Goal: Task Accomplishment & Management: Use online tool/utility

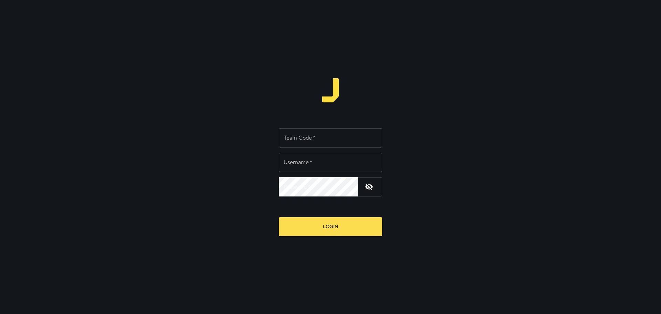
type input "*****"
click at [0, 129] on div "Team Code   * Team Code   * Username   * ***** Username   * Password   * Passwo…" at bounding box center [330, 157] width 661 height 314
click at [218, 70] on div "Team Code   * Team Code   * Username   * ***** Username   * Password   * Passwo…" at bounding box center [330, 157] width 661 height 314
drag, startPoint x: 294, startPoint y: 136, endPoint x: 307, endPoint y: 136, distance: 13.8
click at [294, 136] on input "Team Code   *" at bounding box center [330, 137] width 103 height 19
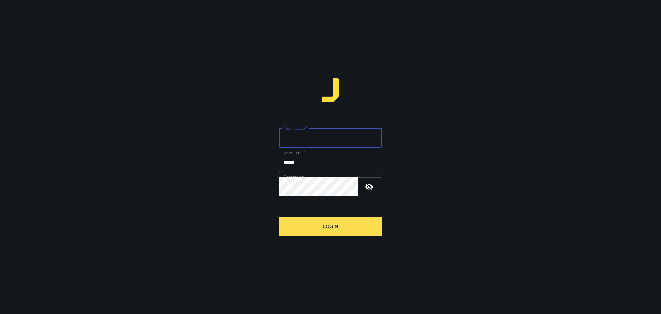
type input "****"
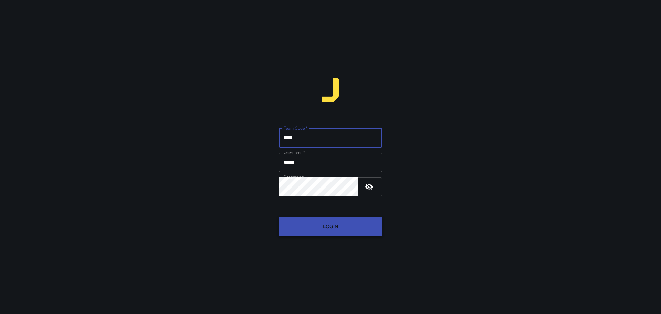
click at [356, 229] on button "Login" at bounding box center [330, 226] width 103 height 19
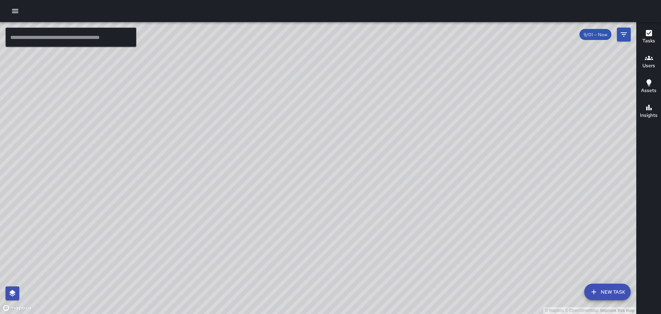
drag, startPoint x: 530, startPoint y: 160, endPoint x: 485, endPoint y: 134, distance: 52.0
click at [485, 134] on div "© Mapbox © OpenStreetMap Improve this map" at bounding box center [318, 168] width 636 height 292
click at [649, 33] on icon "button" at bounding box center [649, 33] width 6 height 6
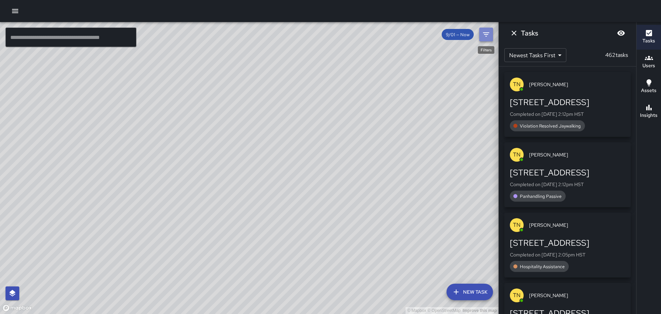
click at [484, 35] on icon "Filters" at bounding box center [486, 34] width 8 height 8
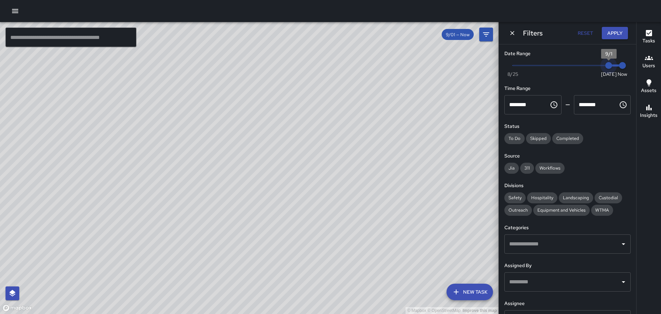
drag, startPoint x: 605, startPoint y: 66, endPoint x: 634, endPoint y: 67, distance: 29.3
click at [634, 67] on div "Date Range Now [DATE] [DATE] 2:25 pm Time Range ******** ​ ******** ​ Status To…" at bounding box center [567, 178] width 137 height 269
drag, startPoint x: 605, startPoint y: 64, endPoint x: 599, endPoint y: 64, distance: 5.5
click at [605, 64] on span "9/1" at bounding box center [608, 65] width 7 height 7
drag, startPoint x: 604, startPoint y: 64, endPoint x: 598, endPoint y: 64, distance: 6.2
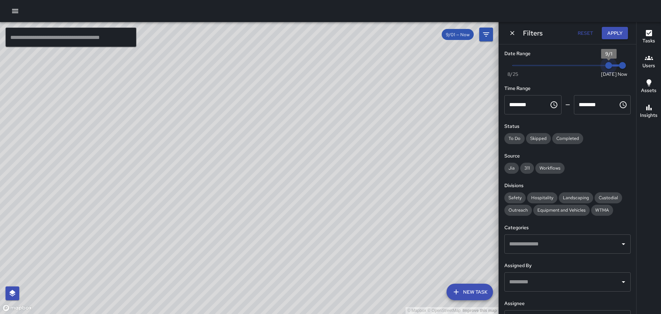
click at [605, 64] on span "9/1" at bounding box center [608, 65] width 7 height 7
drag, startPoint x: 602, startPoint y: 65, endPoint x: 610, endPoint y: 70, distance: 9.3
click at [611, 70] on span "Now [DATE] [DATE] 2:25 pm" at bounding box center [568, 65] width 110 height 10
type input "*"
drag, startPoint x: 604, startPoint y: 64, endPoint x: 591, endPoint y: 64, distance: 13.4
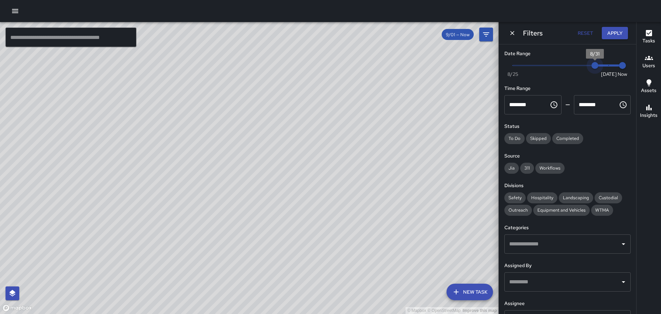
click at [591, 64] on span "8/31" at bounding box center [594, 65] width 7 height 7
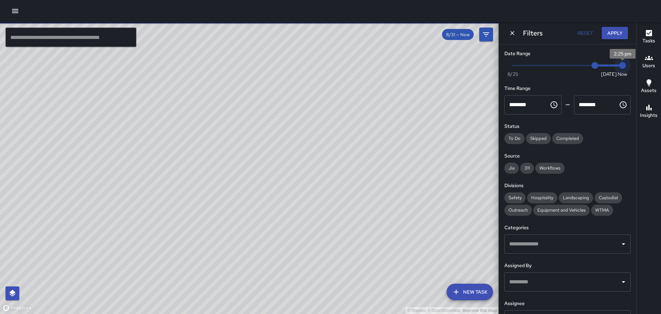
type input "*"
drag, startPoint x: 616, startPoint y: 64, endPoint x: 596, endPoint y: 63, distance: 20.3
click at [596, 63] on span "Now [DATE] 8/31 9/1" at bounding box center [568, 65] width 110 height 10
click at [514, 165] on div "Jia" at bounding box center [511, 167] width 14 height 11
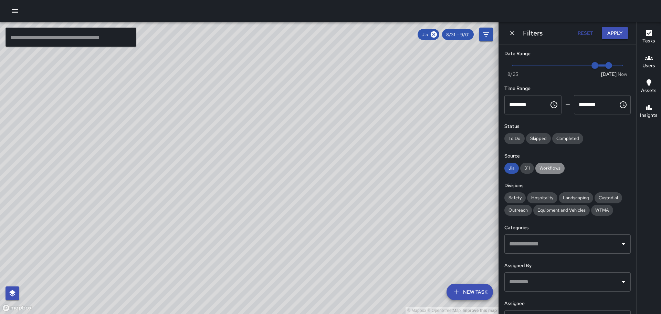
click at [551, 167] on span "Workflows" at bounding box center [549, 168] width 29 height 6
drag, startPoint x: 516, startPoint y: 197, endPoint x: 522, endPoint y: 196, distance: 5.9
click at [516, 196] on span "Safety" at bounding box center [514, 197] width 21 height 6
click at [619, 244] on icon "Open" at bounding box center [623, 244] width 8 height 8
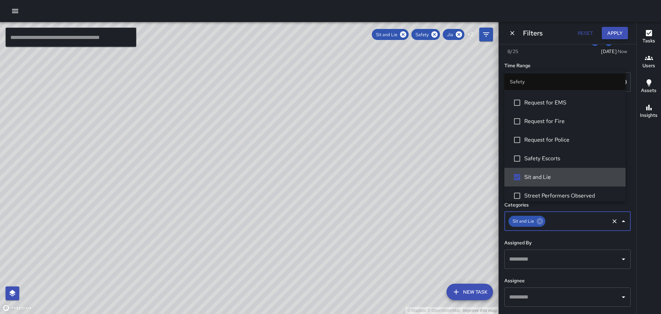
scroll to position [34, 0]
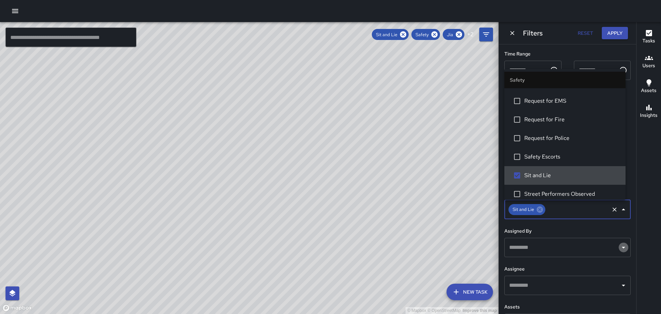
click at [621, 248] on icon "Open" at bounding box center [623, 247] width 8 height 8
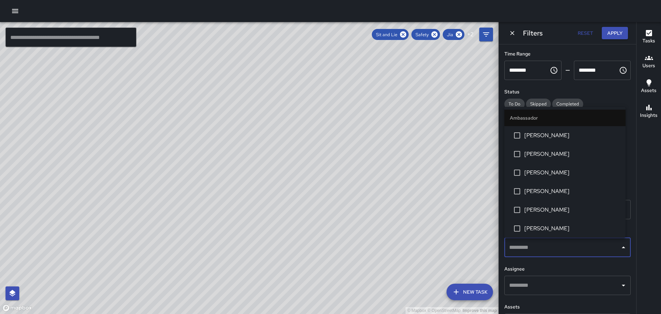
click at [449, 178] on div "© Mapbox © OpenStreetMap Improve this map" at bounding box center [249, 168] width 498 height 292
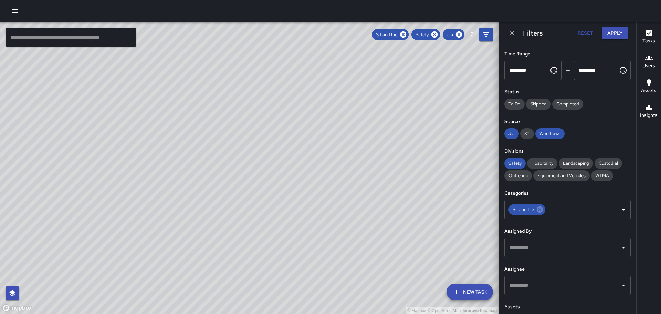
scroll to position [59, 0]
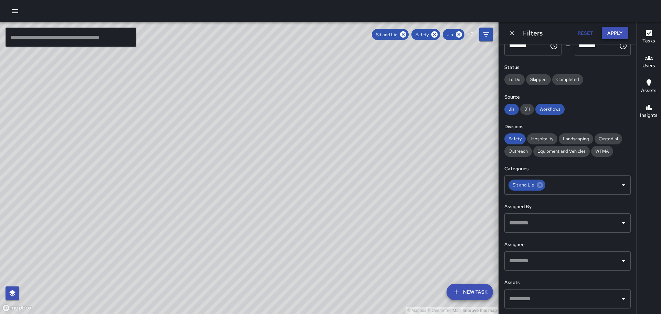
click at [616, 30] on button "Apply" at bounding box center [615, 33] width 26 height 13
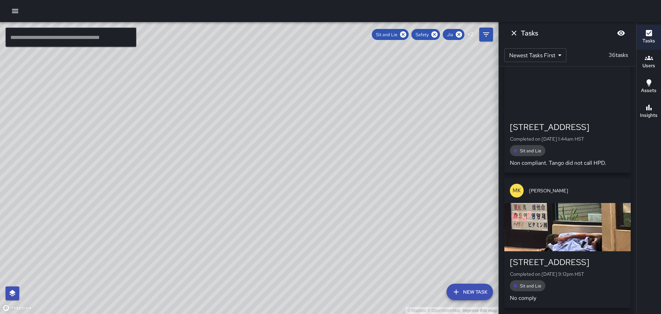
scroll to position [1239, 0]
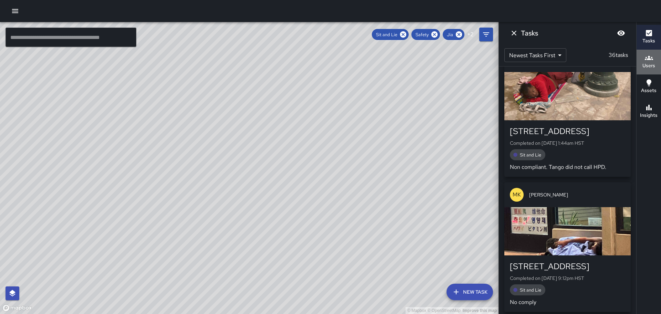
click at [647, 58] on icon "button" at bounding box center [649, 58] width 8 height 8
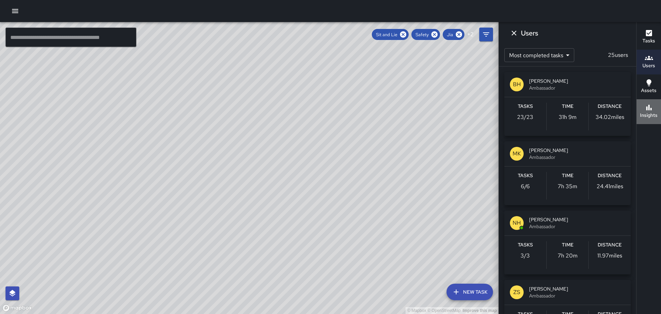
click at [649, 108] on icon "button" at bounding box center [649, 108] width 6 height 6
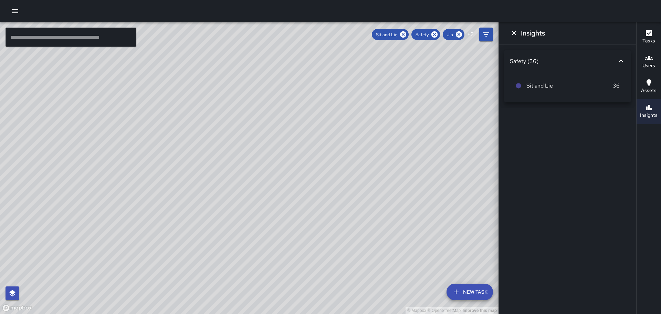
click at [650, 85] on icon "button" at bounding box center [649, 82] width 8 height 8
click at [648, 33] on icon "button" at bounding box center [649, 33] width 6 height 6
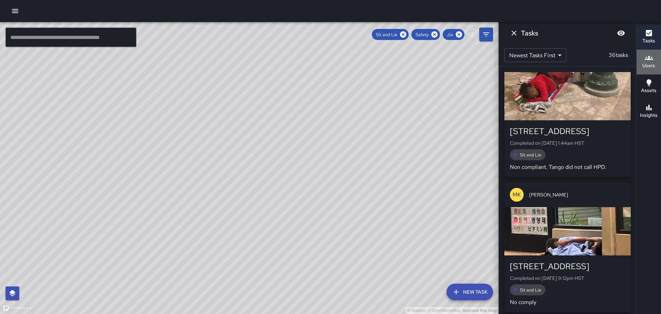
click at [650, 65] on h6 "Users" at bounding box center [648, 66] width 13 height 8
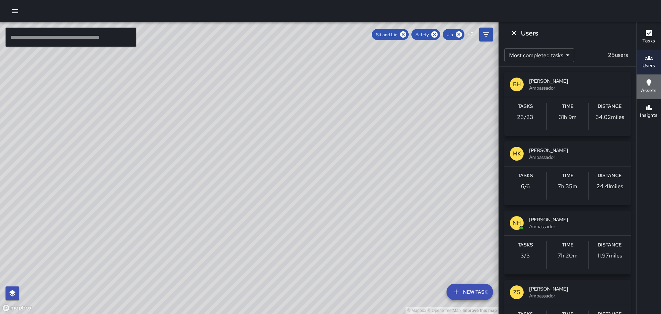
click at [651, 83] on icon "button" at bounding box center [649, 82] width 8 height 8
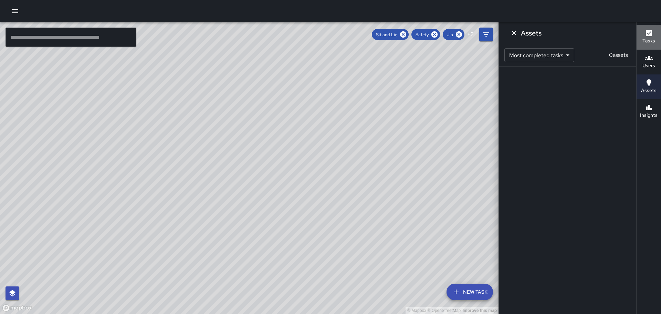
click at [650, 35] on icon "button" at bounding box center [649, 33] width 6 height 6
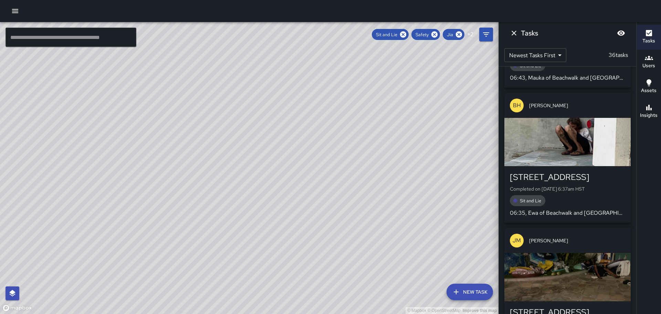
scroll to position [4422, 0]
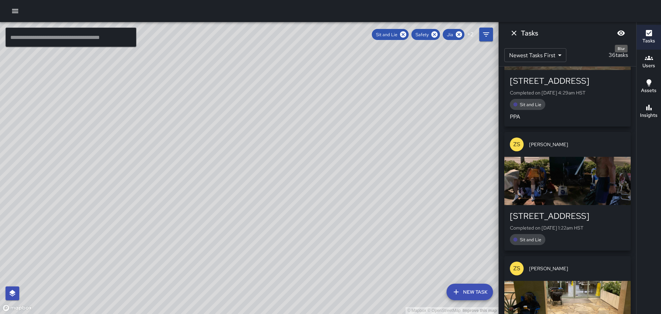
click at [619, 33] on icon "Blur" at bounding box center [621, 33] width 8 height 5
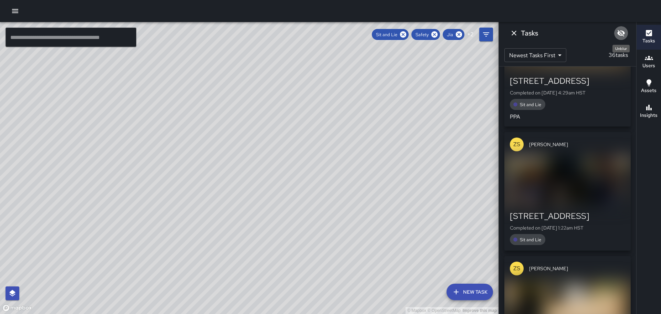
click at [619, 33] on icon "Unblur" at bounding box center [621, 33] width 8 height 7
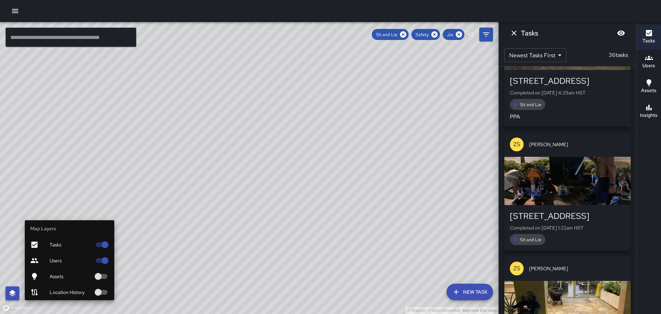
click at [14, 291] on icon "button" at bounding box center [12, 292] width 6 height 7
click at [15, 293] on icon "button" at bounding box center [12, 293] width 8 height 8
